Goal: Information Seeking & Learning: Learn about a topic

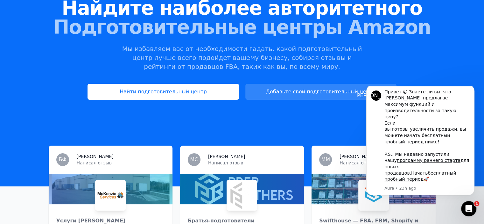
scroll to position [68, 0]
click at [162, 91] on font "Найти подготовительный центр" at bounding box center [163, 91] width 87 height 6
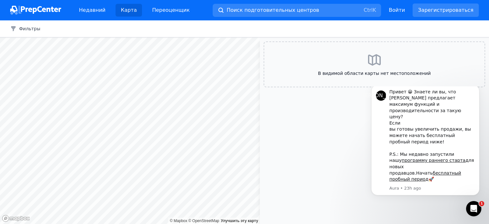
click at [475, 208] on icon "Открытый Интерком Мессенджер" at bounding box center [474, 208] width 11 height 11
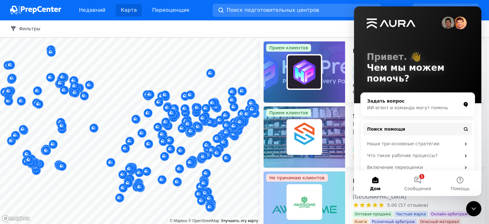
click at [22, 27] on font "Фильтры" at bounding box center [29, 28] width 21 height 5
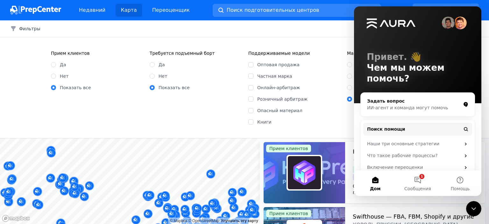
click at [474, 206] on icon "Close Intercom Messenger" at bounding box center [474, 209] width 8 height 8
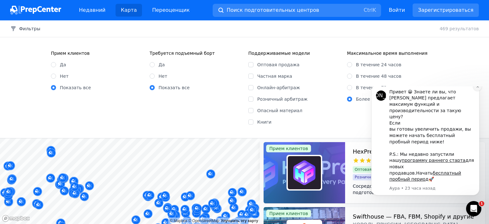
click at [477, 88] on icon "Отклонить уведомление" at bounding box center [478, 87] width 4 height 4
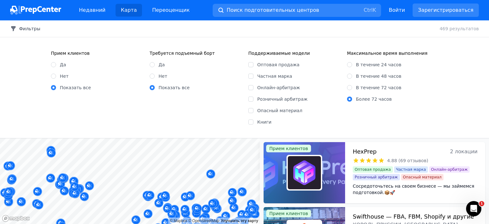
drag, startPoint x: 15, startPoint y: 29, endPoint x: 32, endPoint y: 32, distance: 17.1
click at [15, 29] on icon "button" at bounding box center [13, 28] width 6 height 6
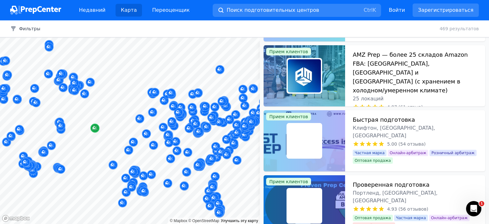
scroll to position [61, 0]
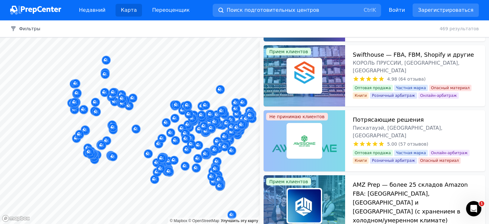
click at [101, 113] on body "Недавний [PERSON_NAME] Поиск подготовительных центров Ctrl K Открыть главное ме…" at bounding box center [244, 112] width 489 height 224
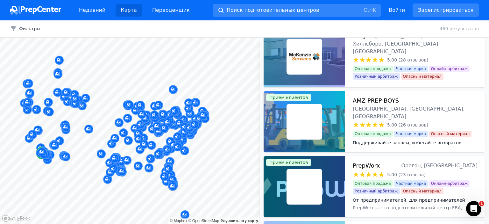
scroll to position [825, 0]
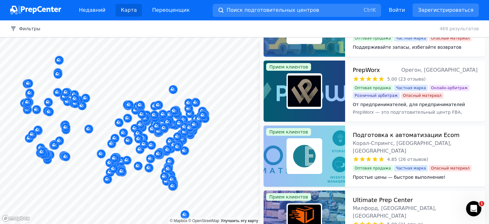
click at [203, 116] on div at bounding box center [211, 116] width 122 height 5
drag, startPoint x: 203, startPoint y: 116, endPoint x: 197, endPoint y: 147, distance: 32.1
click at [197, 147] on div at bounding box center [189, 147] width 122 height 5
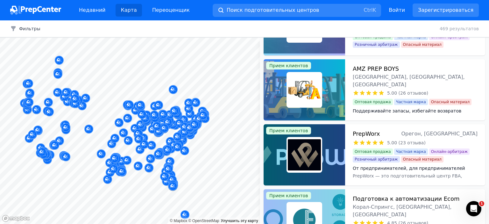
scroll to position [220, 0]
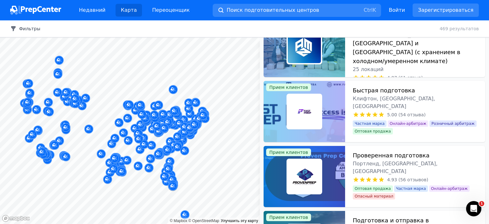
click at [22, 29] on font "Фильтры" at bounding box center [29, 28] width 21 height 5
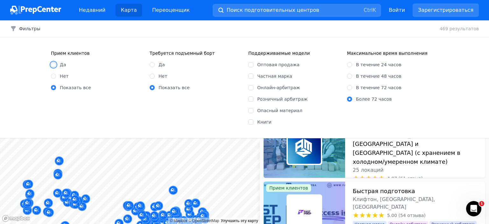
click at [53, 65] on input "Да" at bounding box center [53, 64] width 5 height 5
radio input "true"
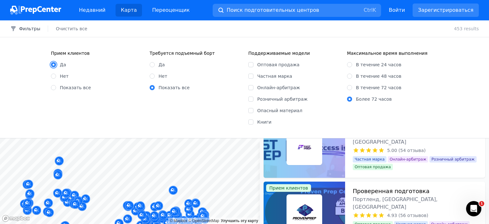
scroll to position [155, 0]
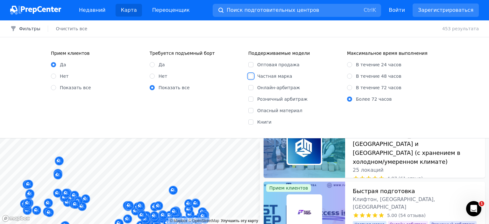
click at [250, 76] on input "Частная марка" at bounding box center [250, 76] width 5 height 5
checkbox input "true"
click at [251, 86] on div "АМЗ Транзит [GEOGRAPHIC_DATA], штат [GEOGRAPHIC_DATA], [GEOGRAPHIC_DATA] 5.00 (…" at bounding box center [194, 95] width 122 height 50
click at [251, 88] on input "Онлайн-арбитраж" at bounding box center [250, 87] width 5 height 5
checkbox input "true"
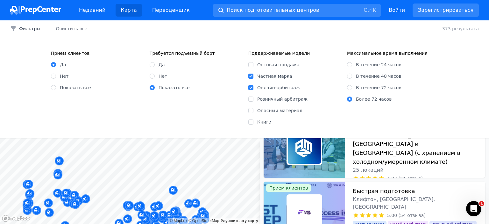
click at [251, 99] on div at bounding box center [191, 99] width 122 height 5
click at [250, 99] on div at bounding box center [191, 99] width 122 height 5
